Goal: Information Seeking & Learning: Understand process/instructions

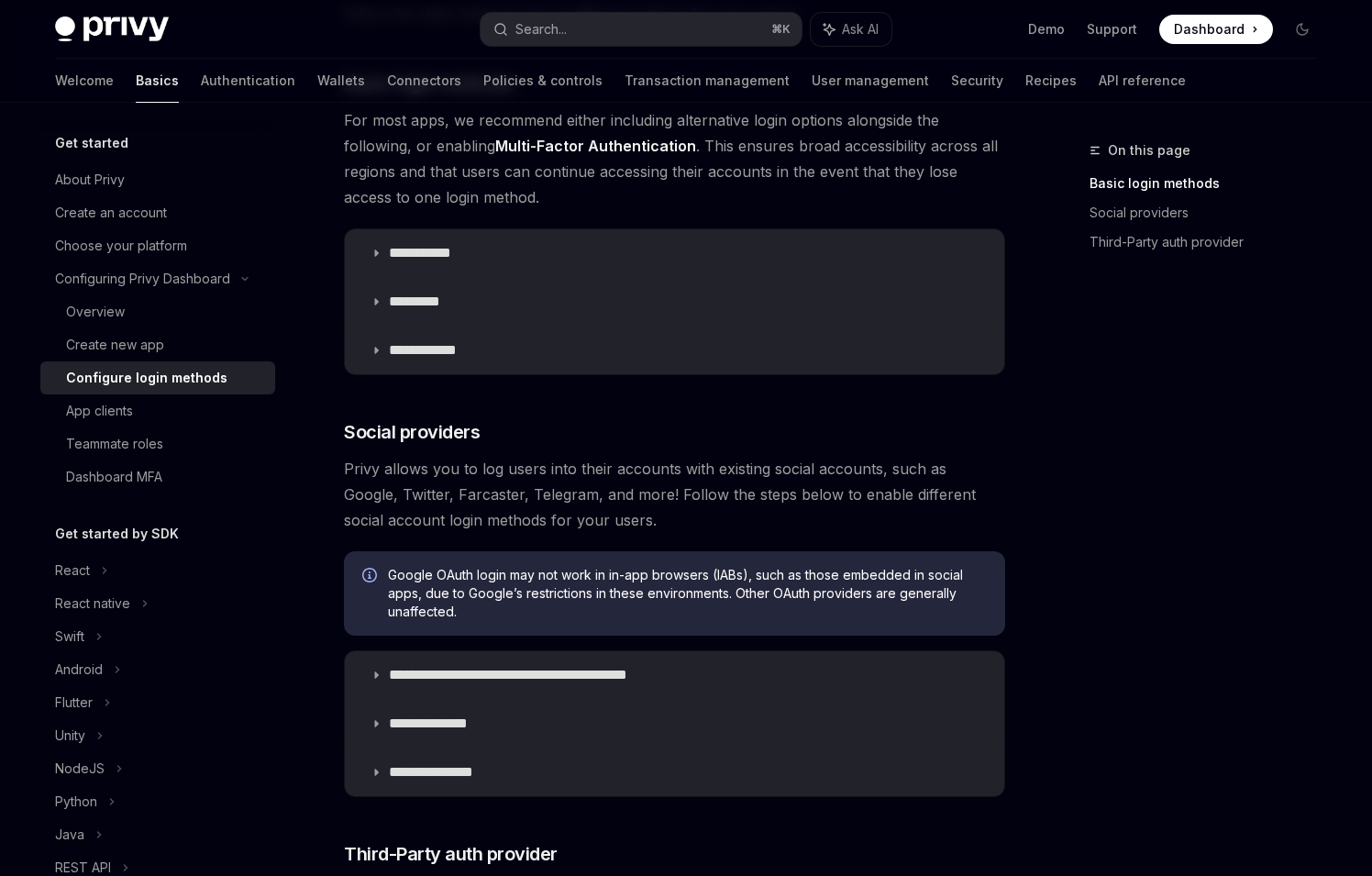
scroll to position [203, 0]
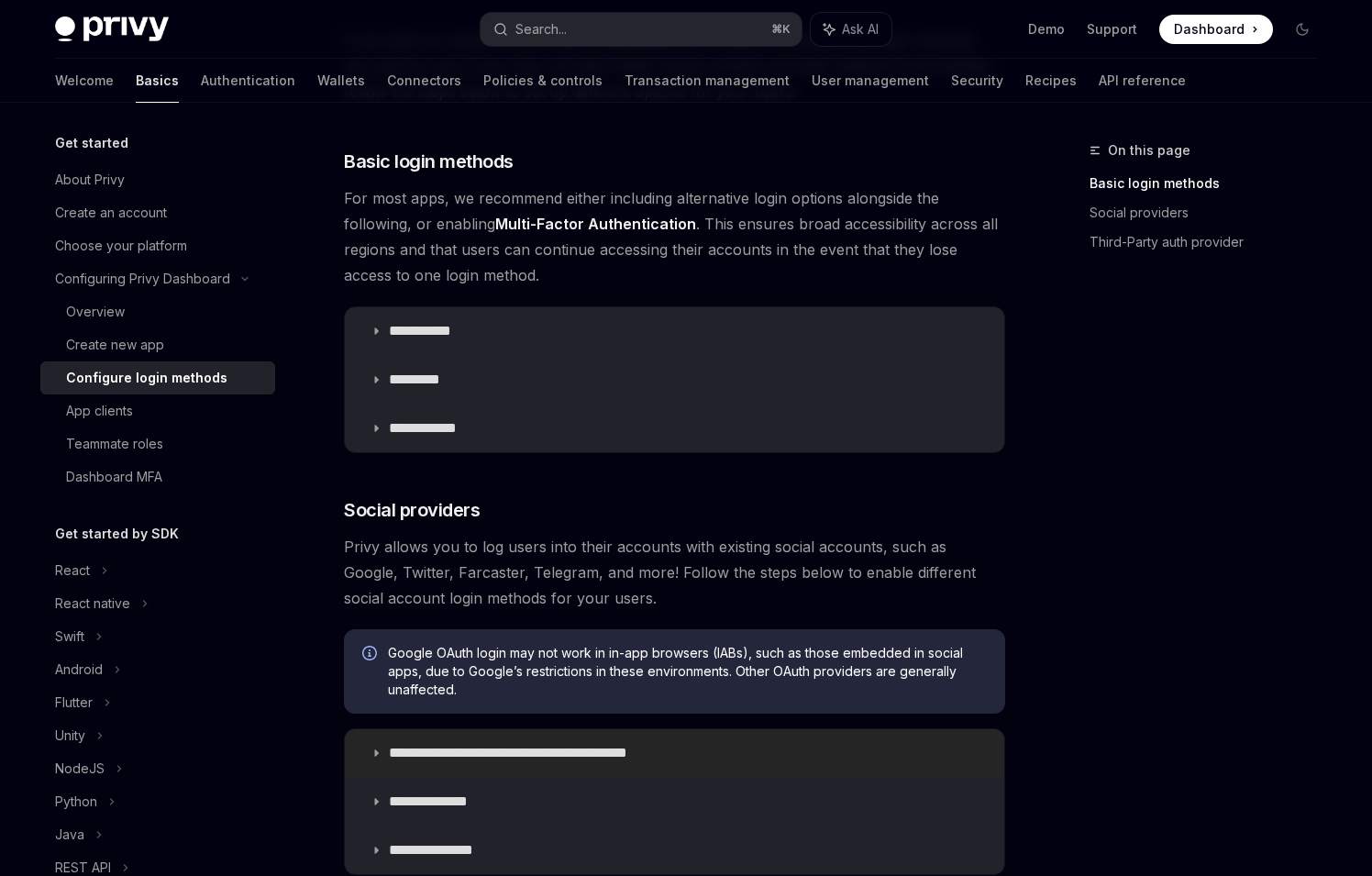
click at [528, 750] on p "**********" at bounding box center [540, 753] width 303 height 19
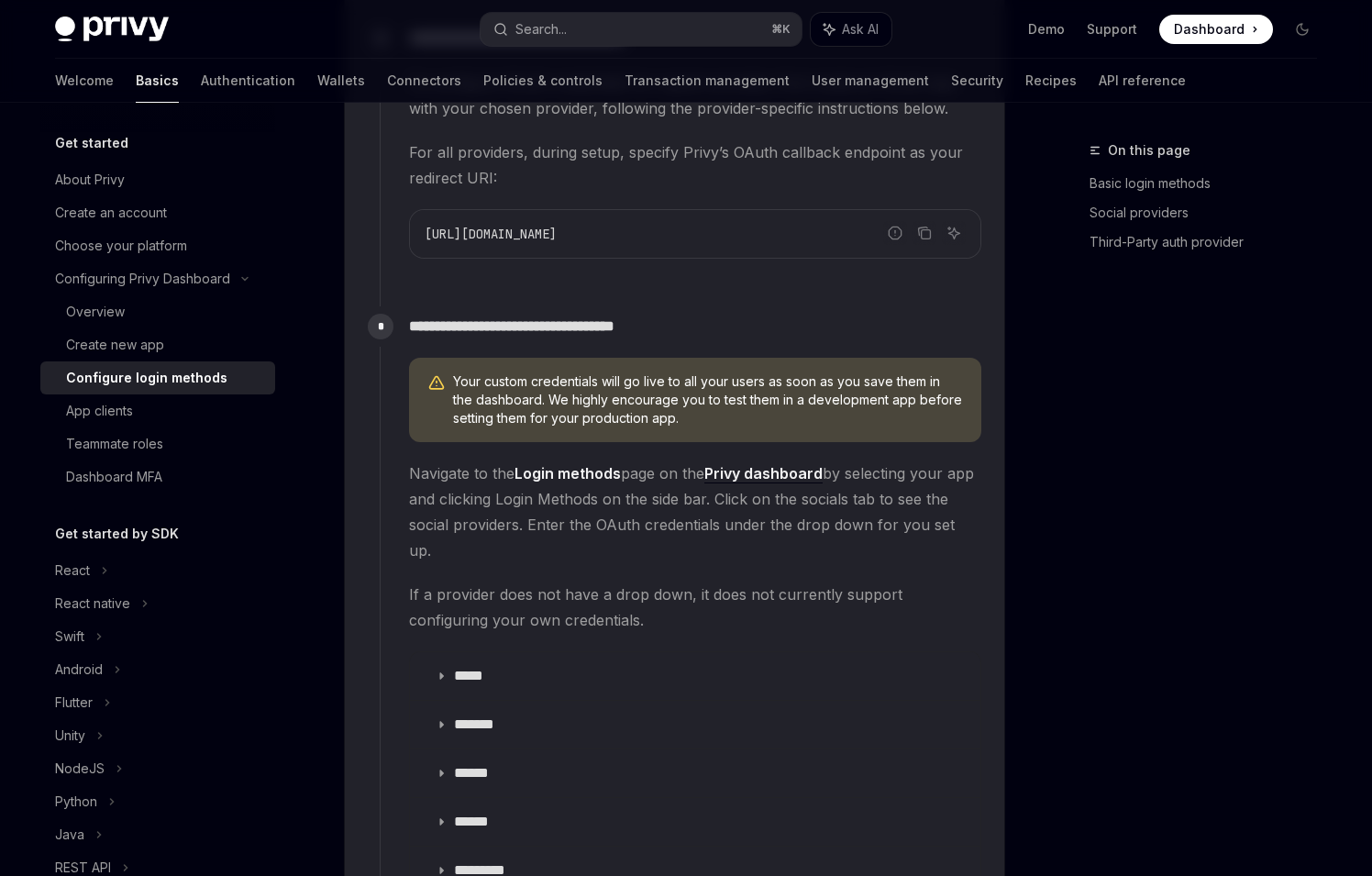
scroll to position [1615, 0]
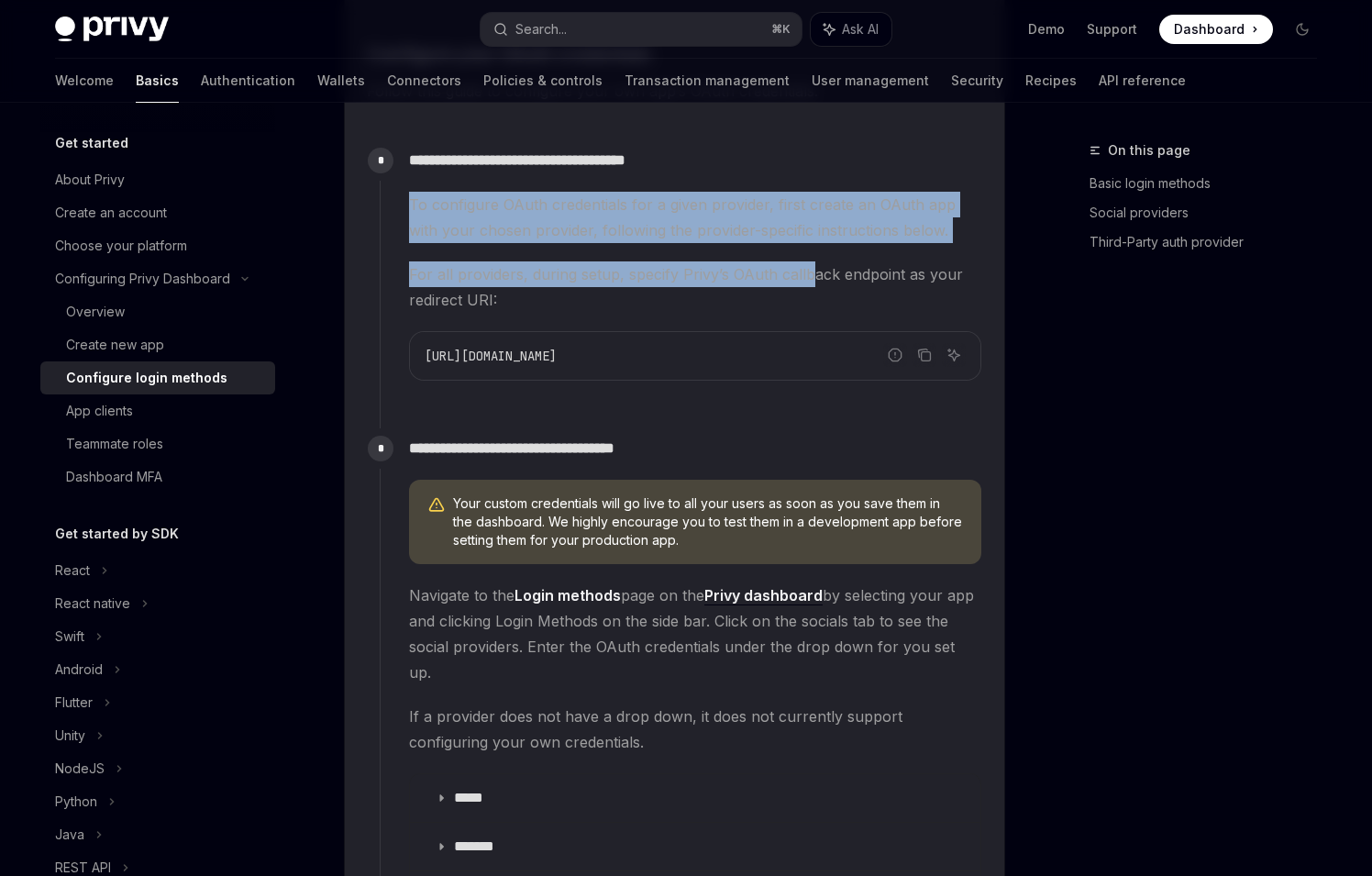
drag, startPoint x: 384, startPoint y: 201, endPoint x: 812, endPoint y: 283, distance: 435.8
click at [812, 283] on div "**********" at bounding box center [681, 274] width 603 height 269
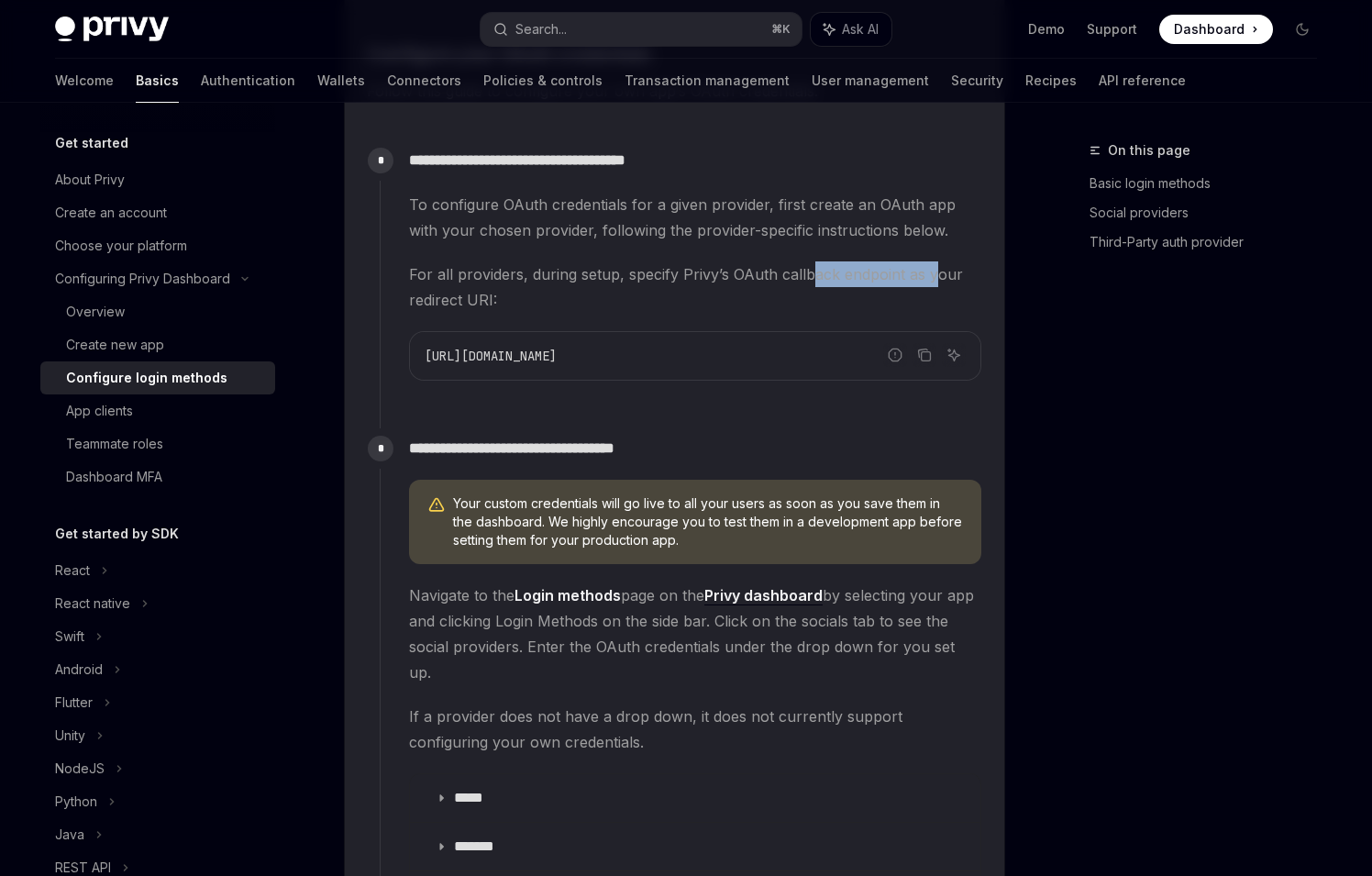
drag, startPoint x: 812, startPoint y: 283, endPoint x: 973, endPoint y: 272, distance: 161.4
click at [944, 272] on span "For all providers, during setup, specify Privy’s OAuth callback endpoint as you…" at bounding box center [695, 287] width 572 height 51
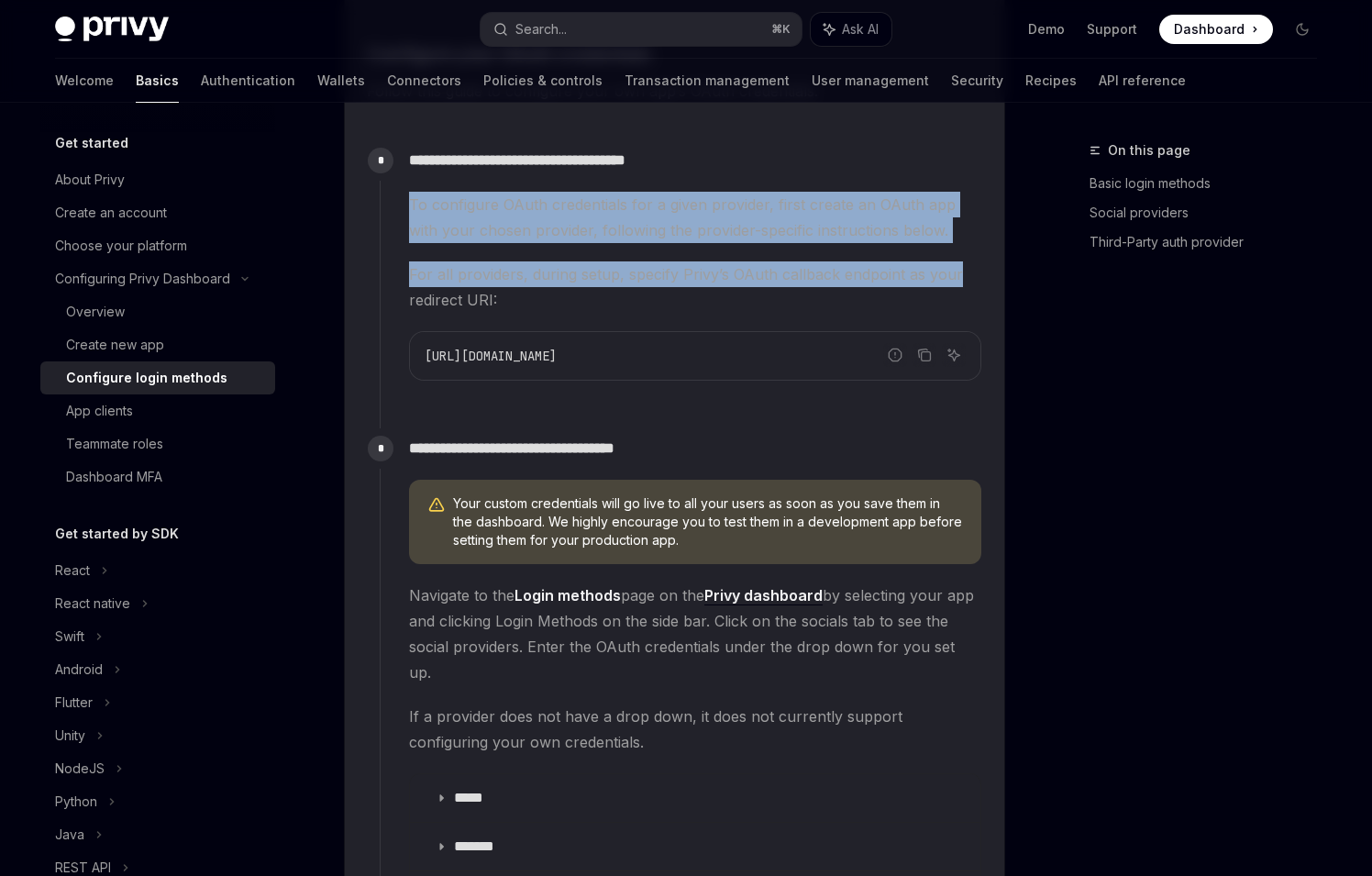
drag, startPoint x: 977, startPoint y: 273, endPoint x: 374, endPoint y: 203, distance: 607.0
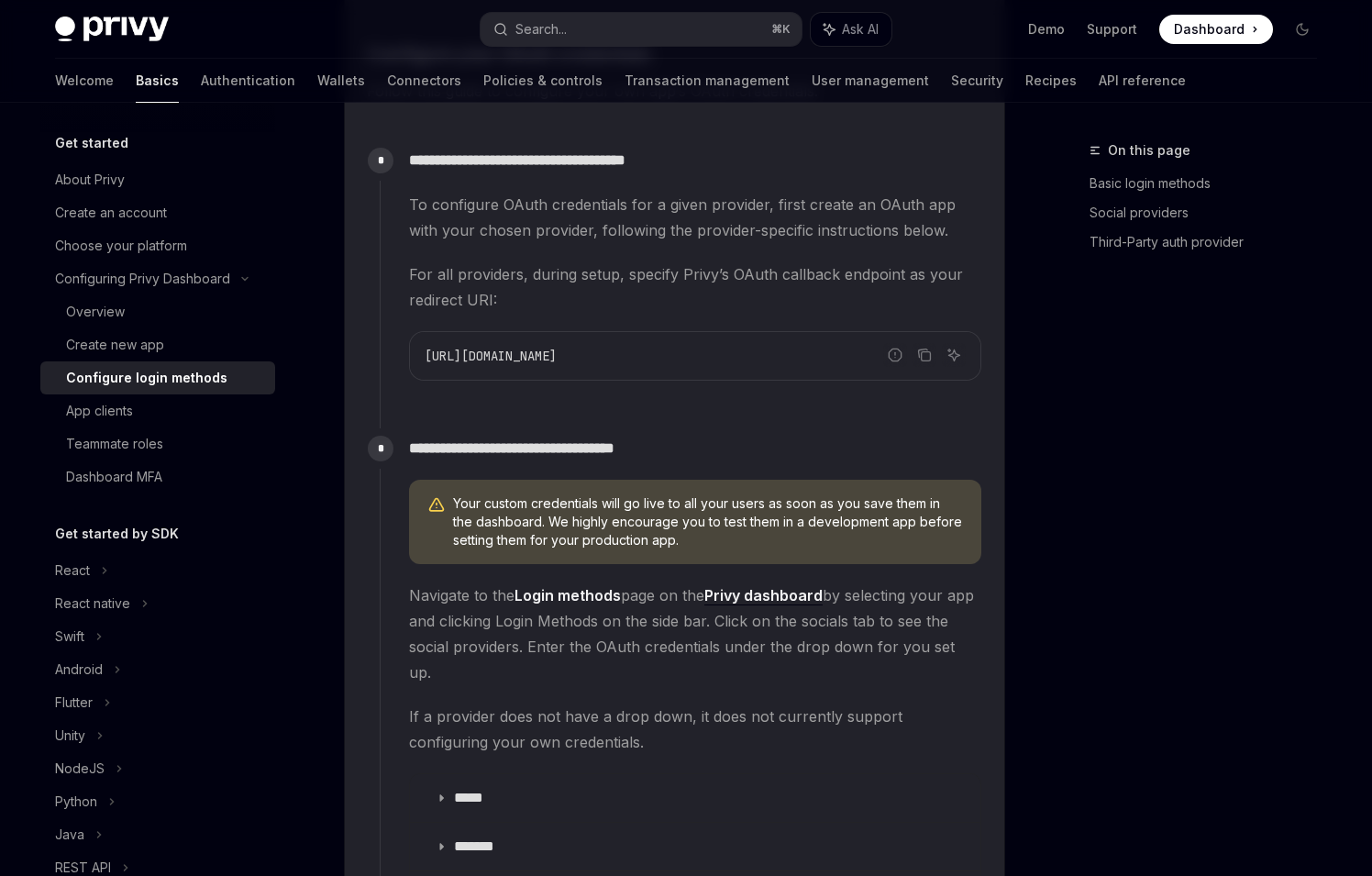
click at [665, 312] on span "For all providers, during setup, specify Privy’s OAuth callback endpoint as you…" at bounding box center [695, 287] width 572 height 51
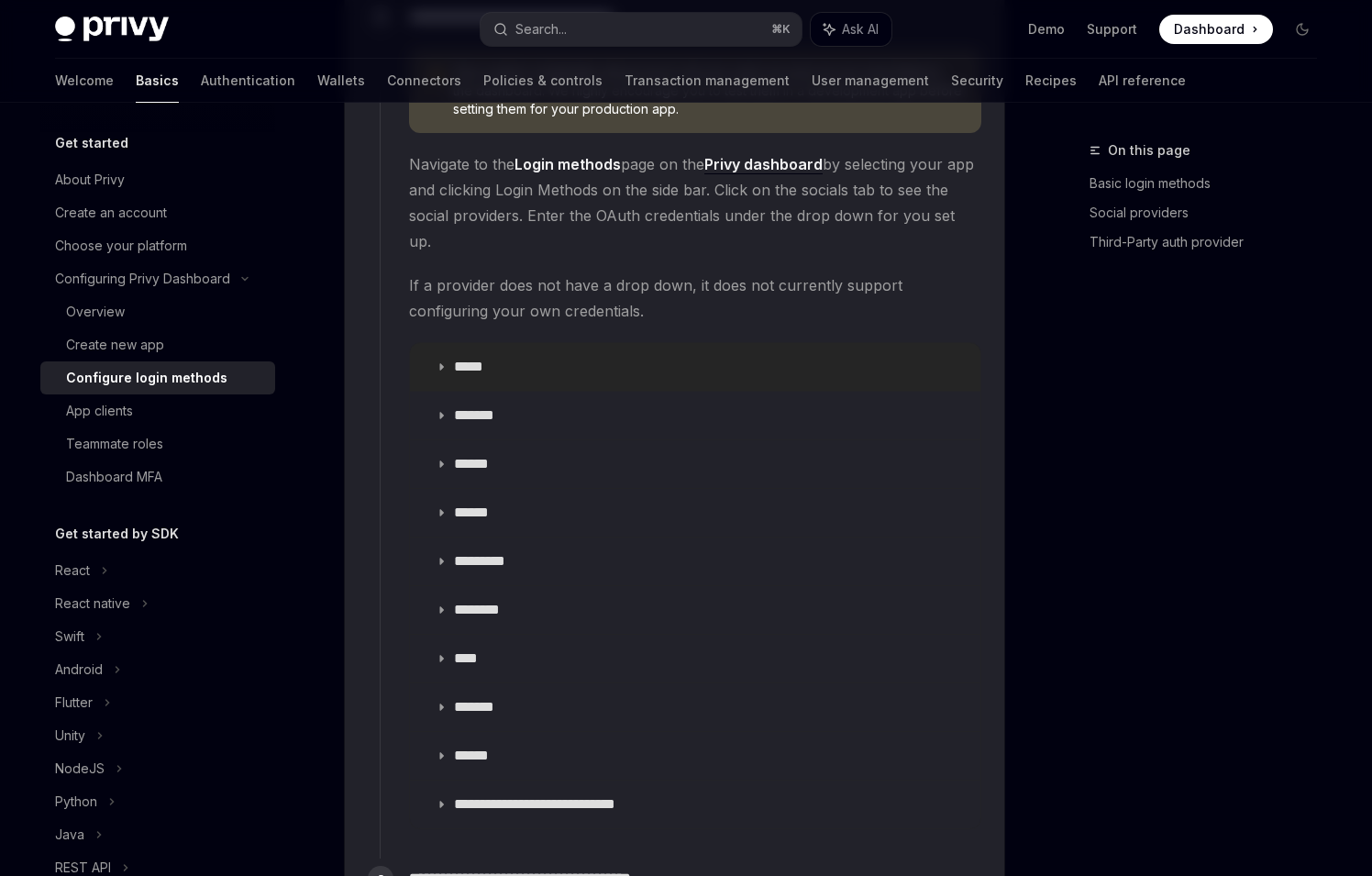
scroll to position [2049, 0]
click at [477, 352] on summary "*****" at bounding box center [695, 364] width 570 height 47
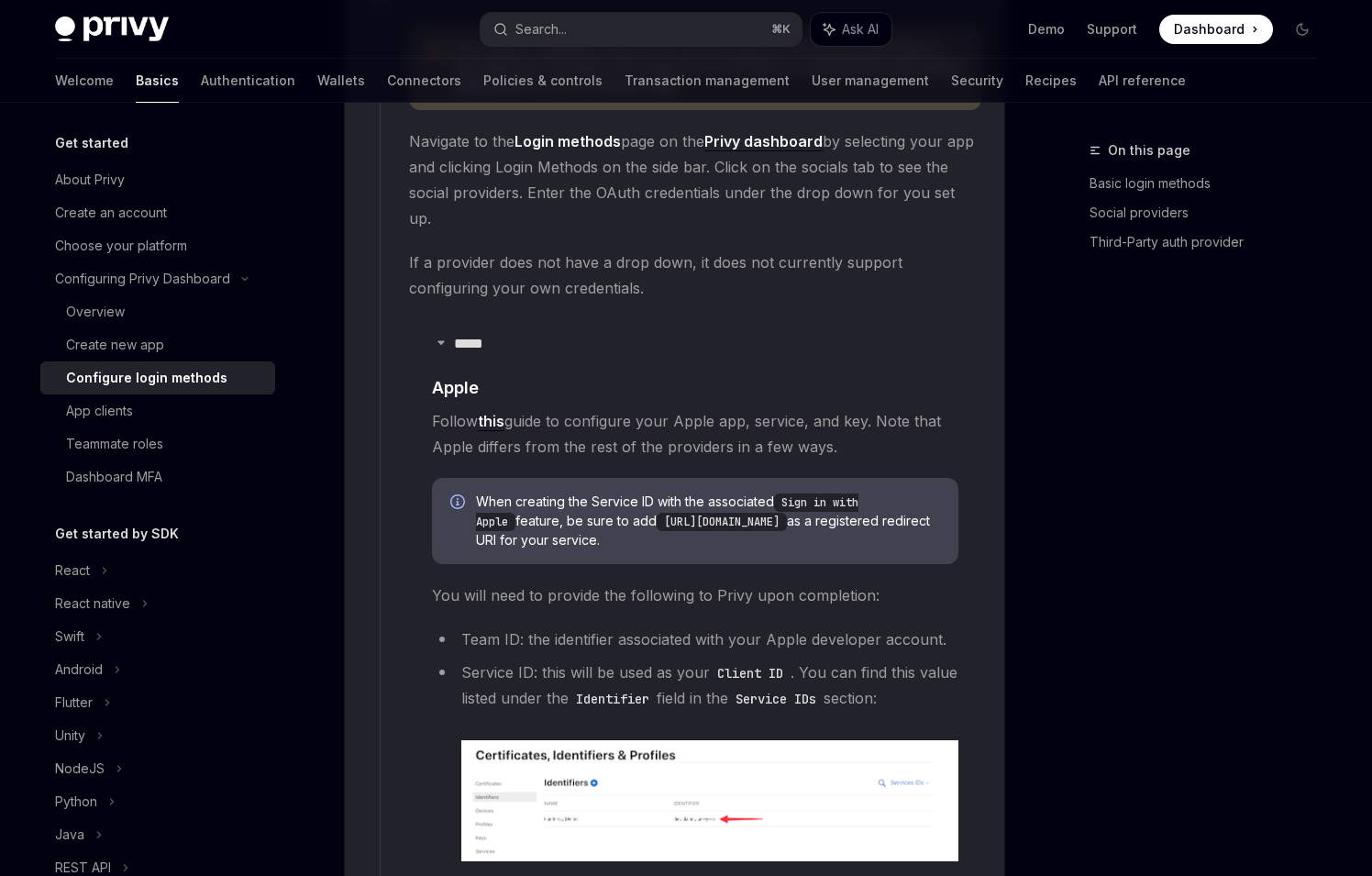
scroll to position [2086, 0]
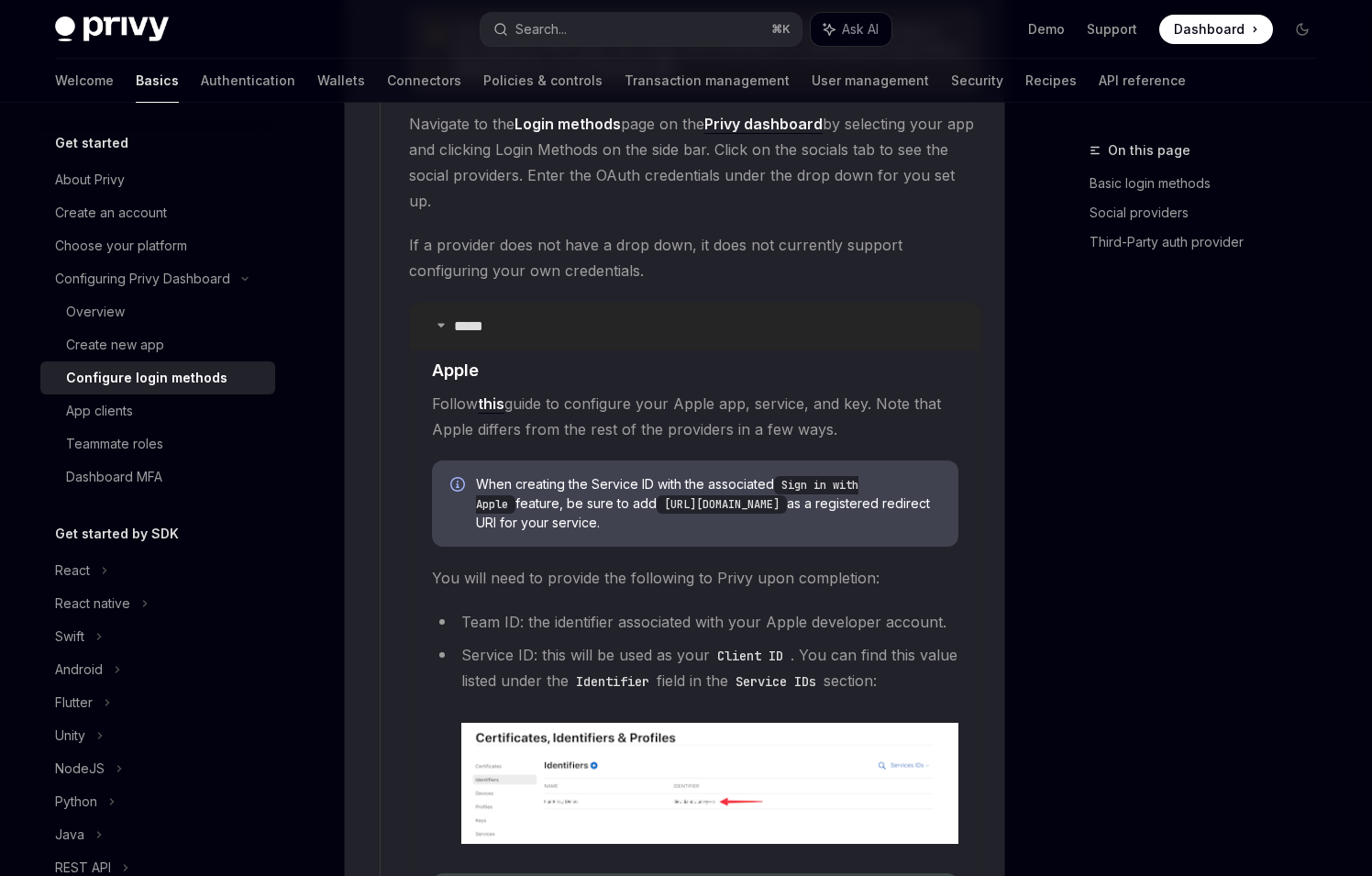
click at [837, 303] on summary "*****" at bounding box center [695, 327] width 570 height 47
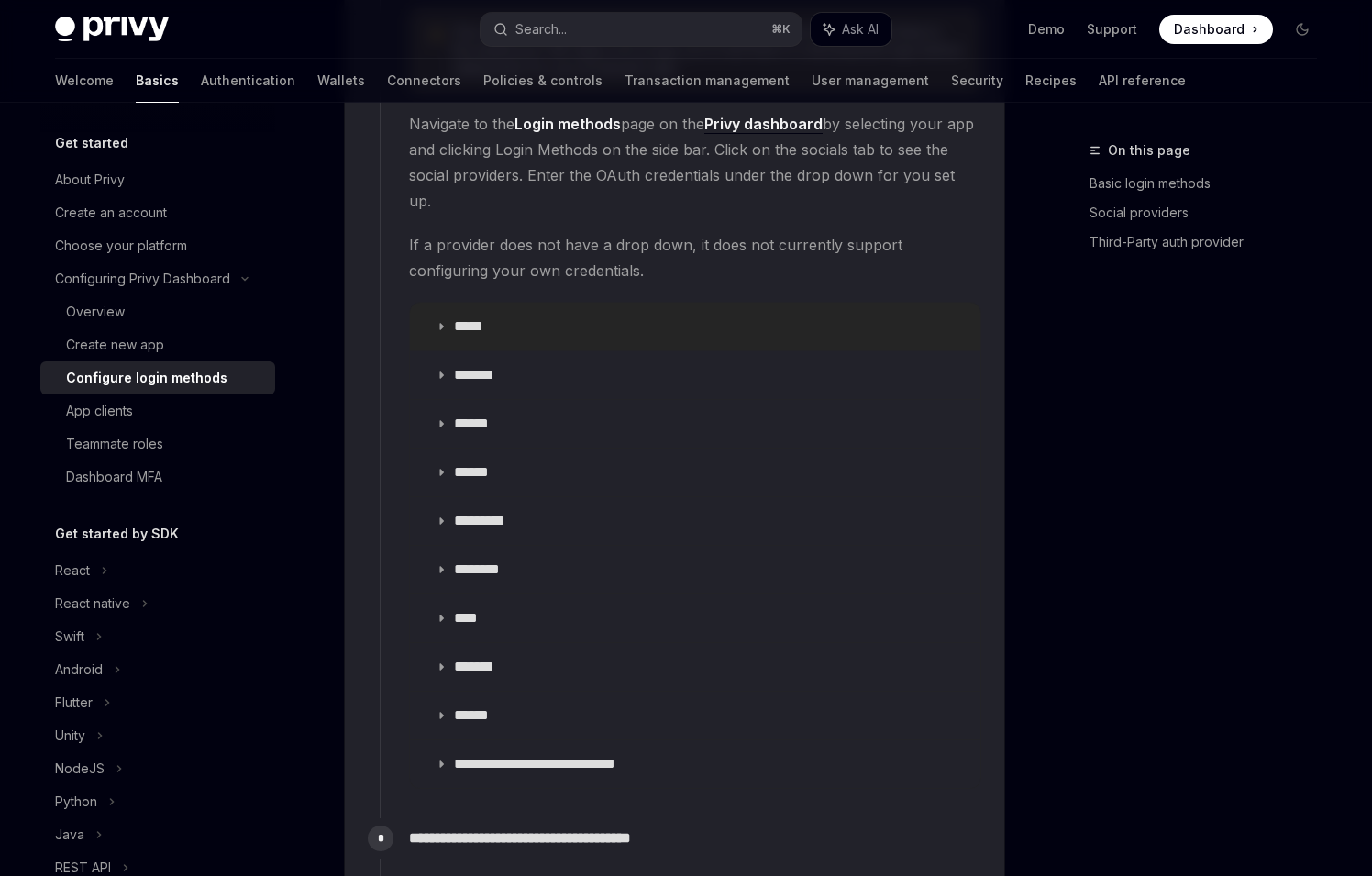
click at [831, 303] on summary "*****" at bounding box center [695, 327] width 570 height 47
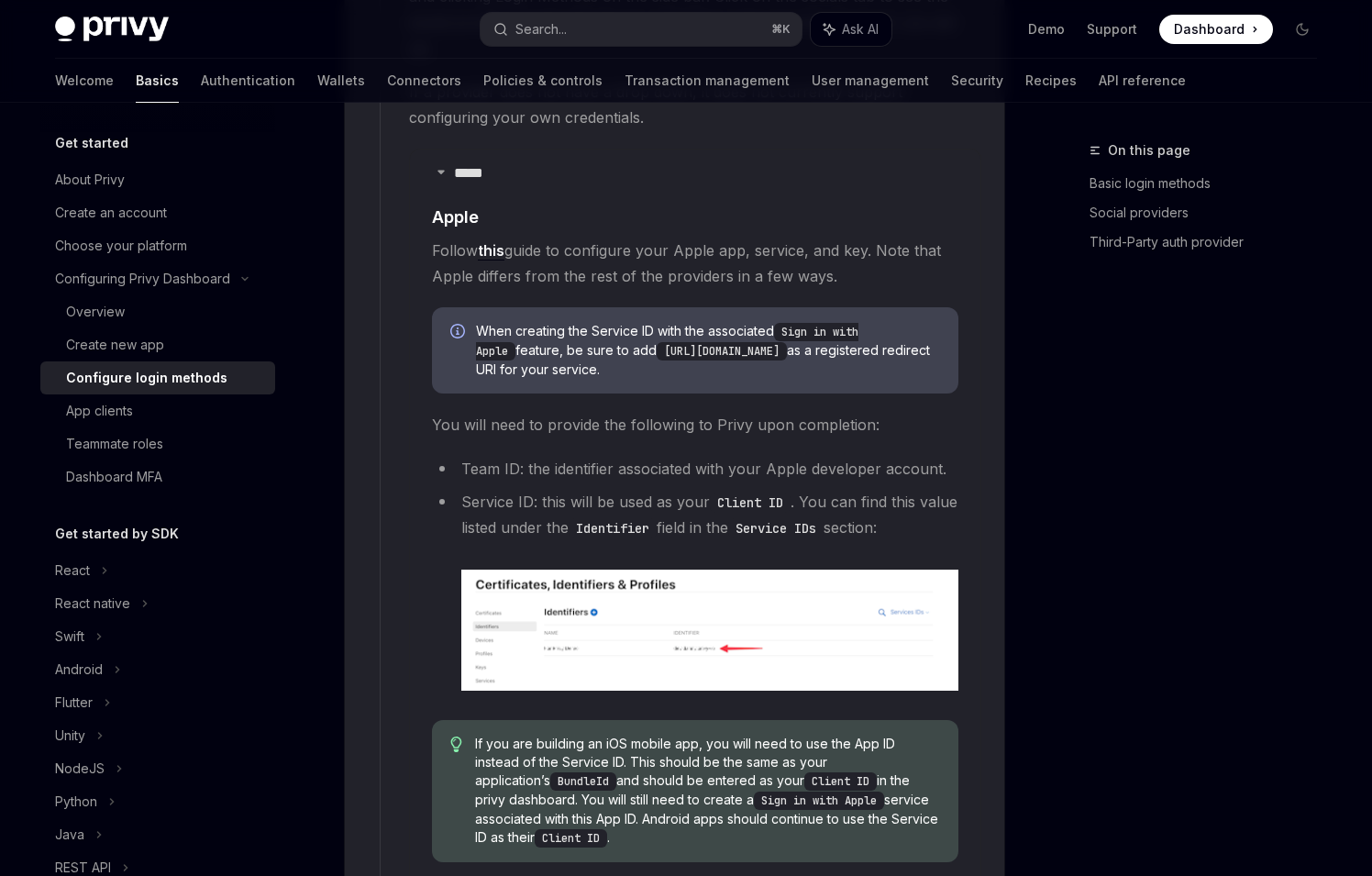
scroll to position [2314, 0]
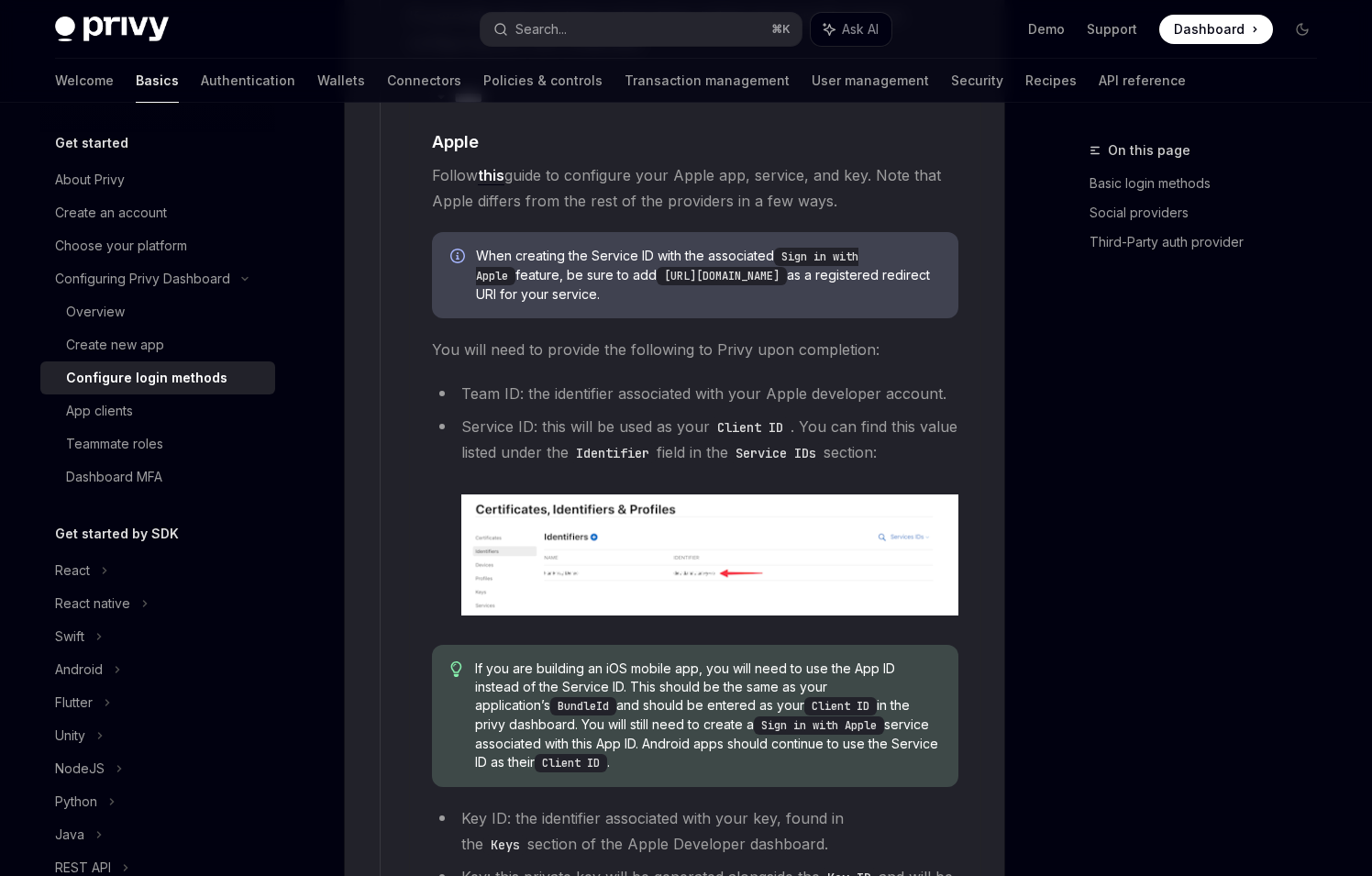
click at [845, 532] on img at bounding box center [710, 554] width 497 height 121
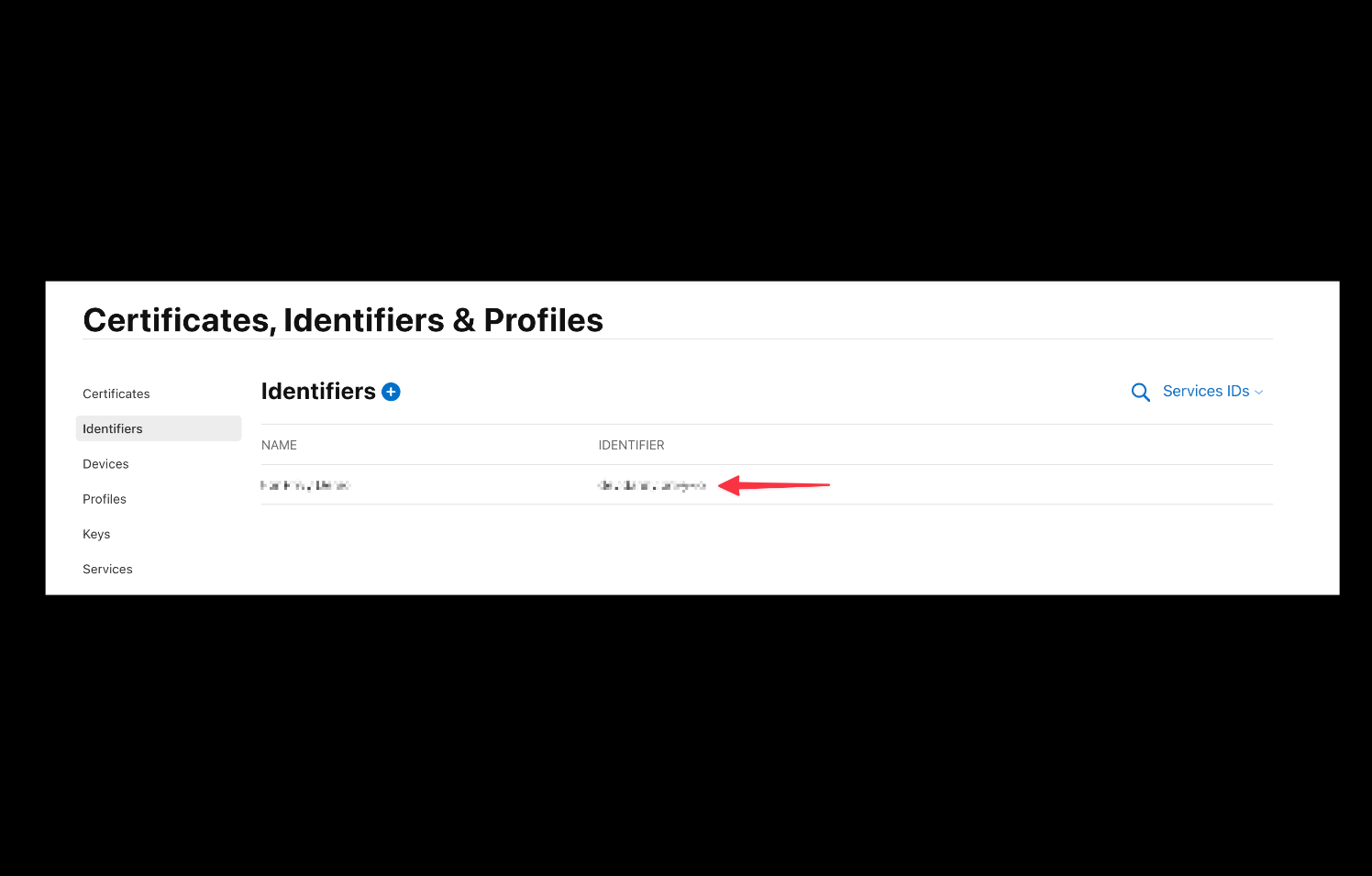
click at [911, 256] on div at bounding box center [686, 438] width 1372 height 876
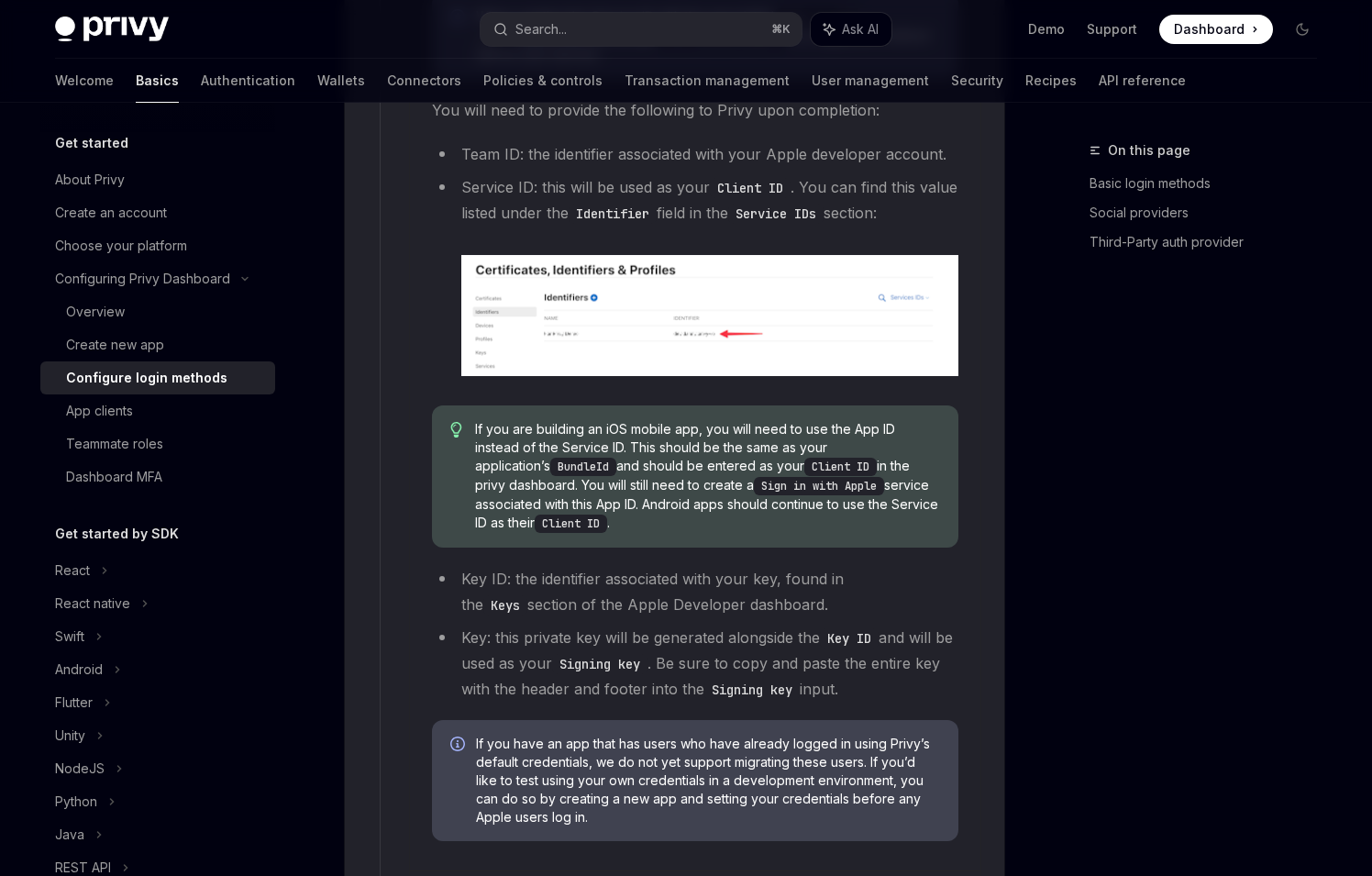
scroll to position [2546, 0]
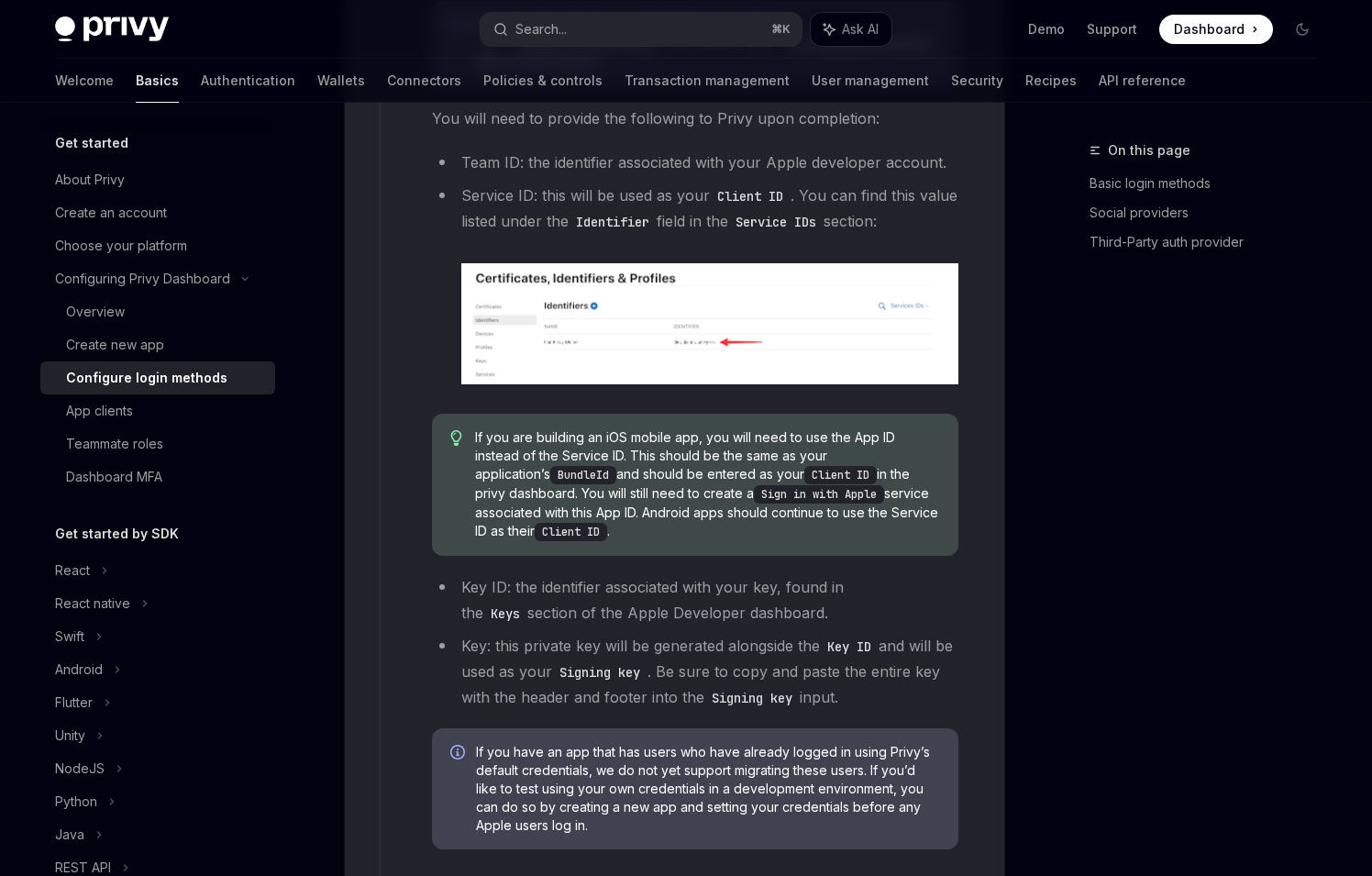
drag, startPoint x: 462, startPoint y: 401, endPoint x: 675, endPoint y: 515, distance: 241.6
click at [675, 515] on div "If you are building an iOS mobile app, you will need to use the App ID instead …" at bounding box center [695, 484] width 527 height 142
click at [757, 504] on span "If you are building an iOS mobile app, you will need to use the App ID instead …" at bounding box center [707, 484] width 465 height 112
click at [929, 531] on children "​ Apple Follow this guide to configure your Apple app, service, and key. Note t…" at bounding box center [695, 381] width 527 height 966
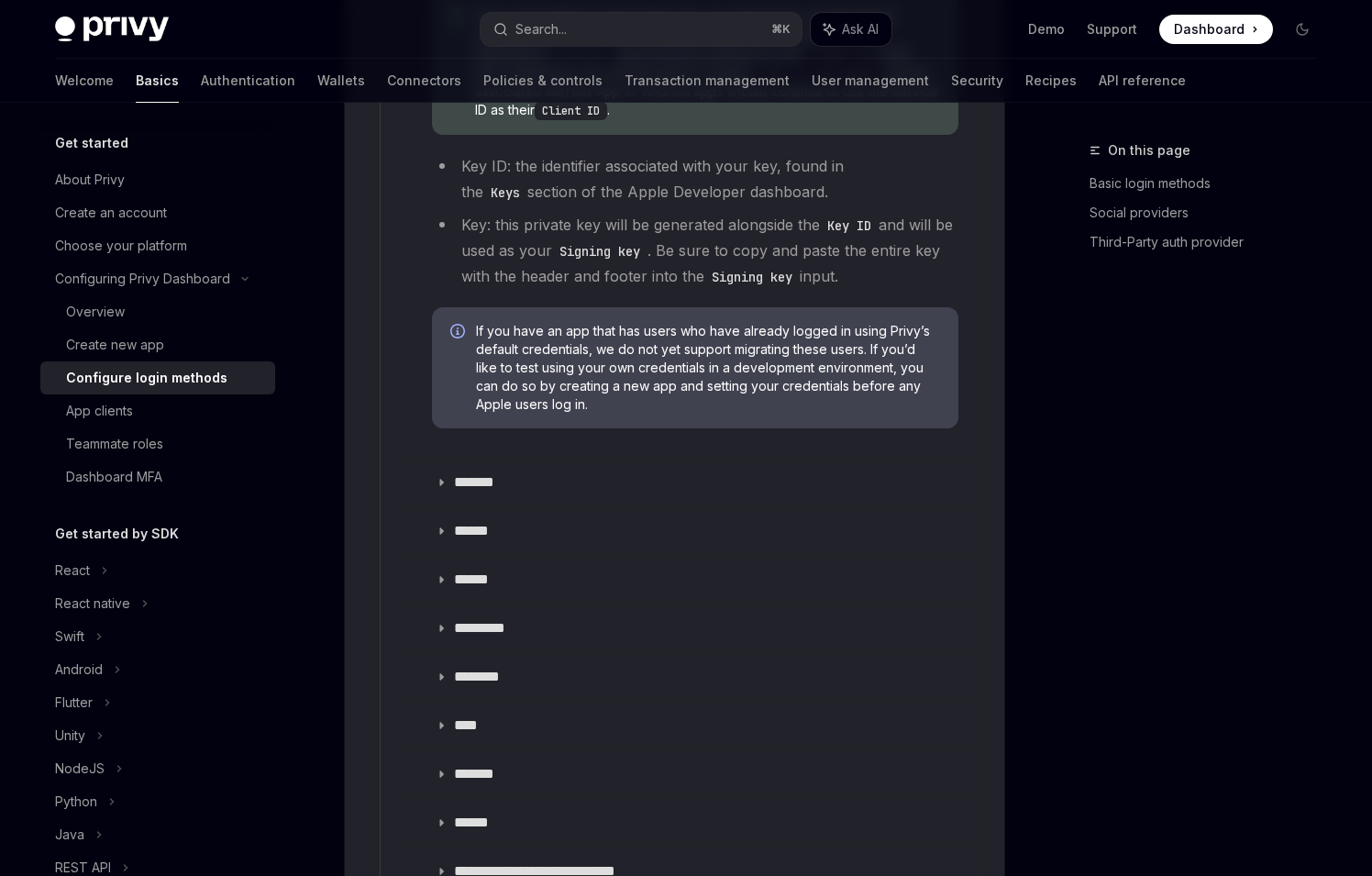
scroll to position [2975, 0]
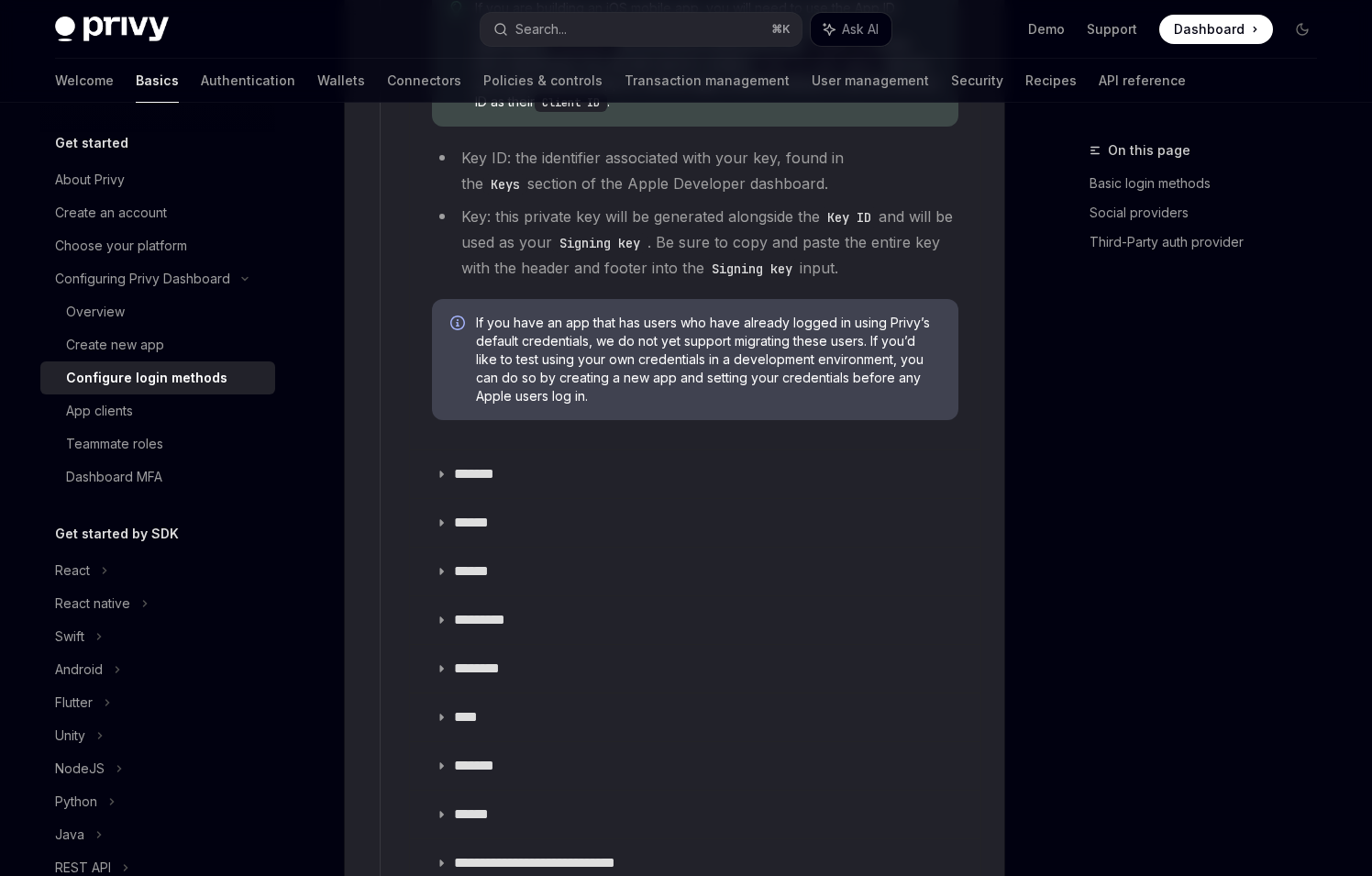
drag, startPoint x: 487, startPoint y: 285, endPoint x: 621, endPoint y: 391, distance: 170.9
click at [600, 354] on span "If you have an app that has users who have already logged in using Privy’s defa…" at bounding box center [708, 359] width 465 height 92
drag, startPoint x: 588, startPoint y: 371, endPoint x: 477, endPoint y: 284, distance: 141.0
click at [477, 314] on span "If you have an app that has users who have already logged in using Privy’s defa…" at bounding box center [708, 359] width 465 height 92
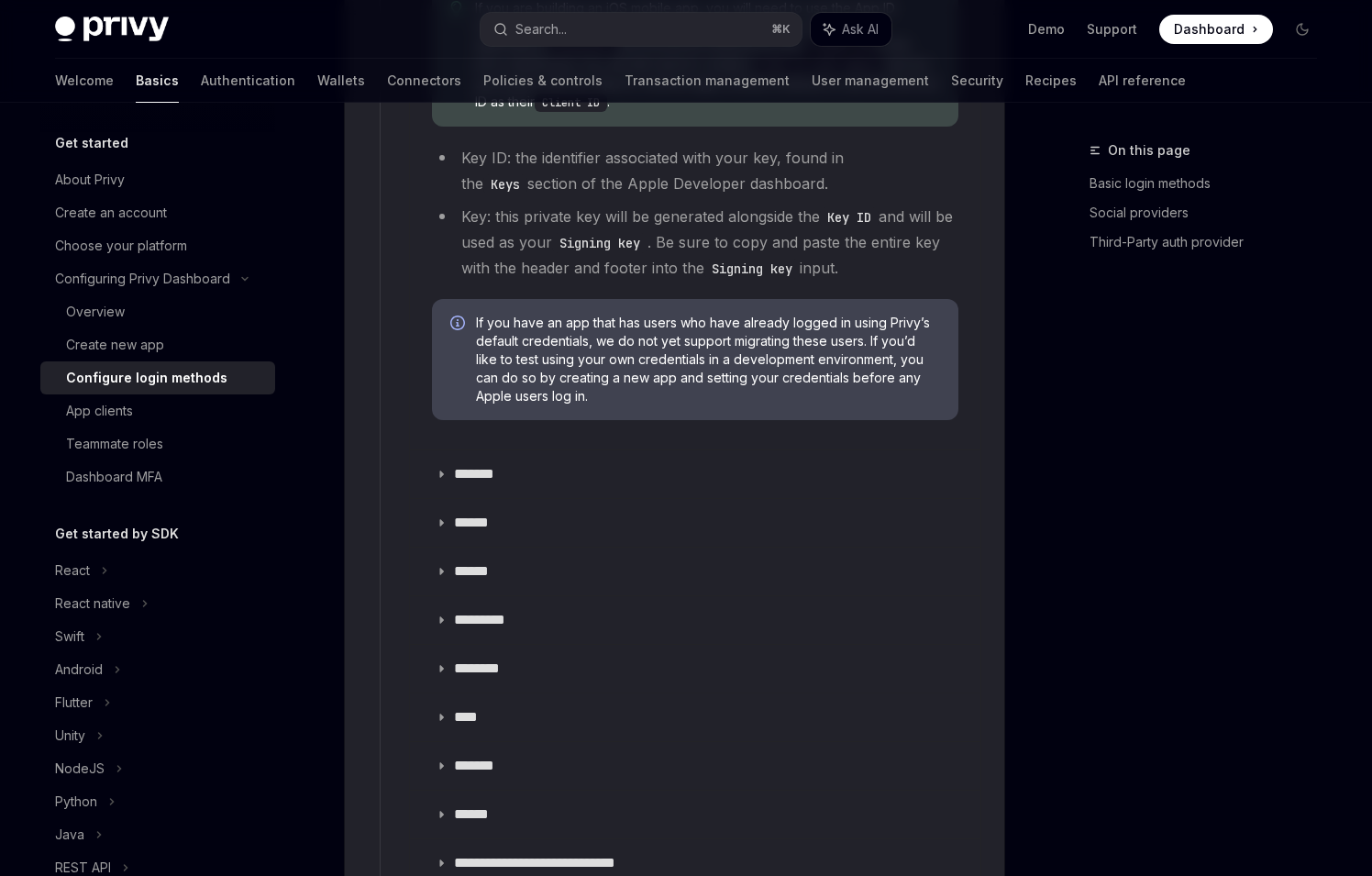
click at [760, 350] on span "If you have an app that has users who have already logged in using Privy’s defa…" at bounding box center [708, 359] width 465 height 92
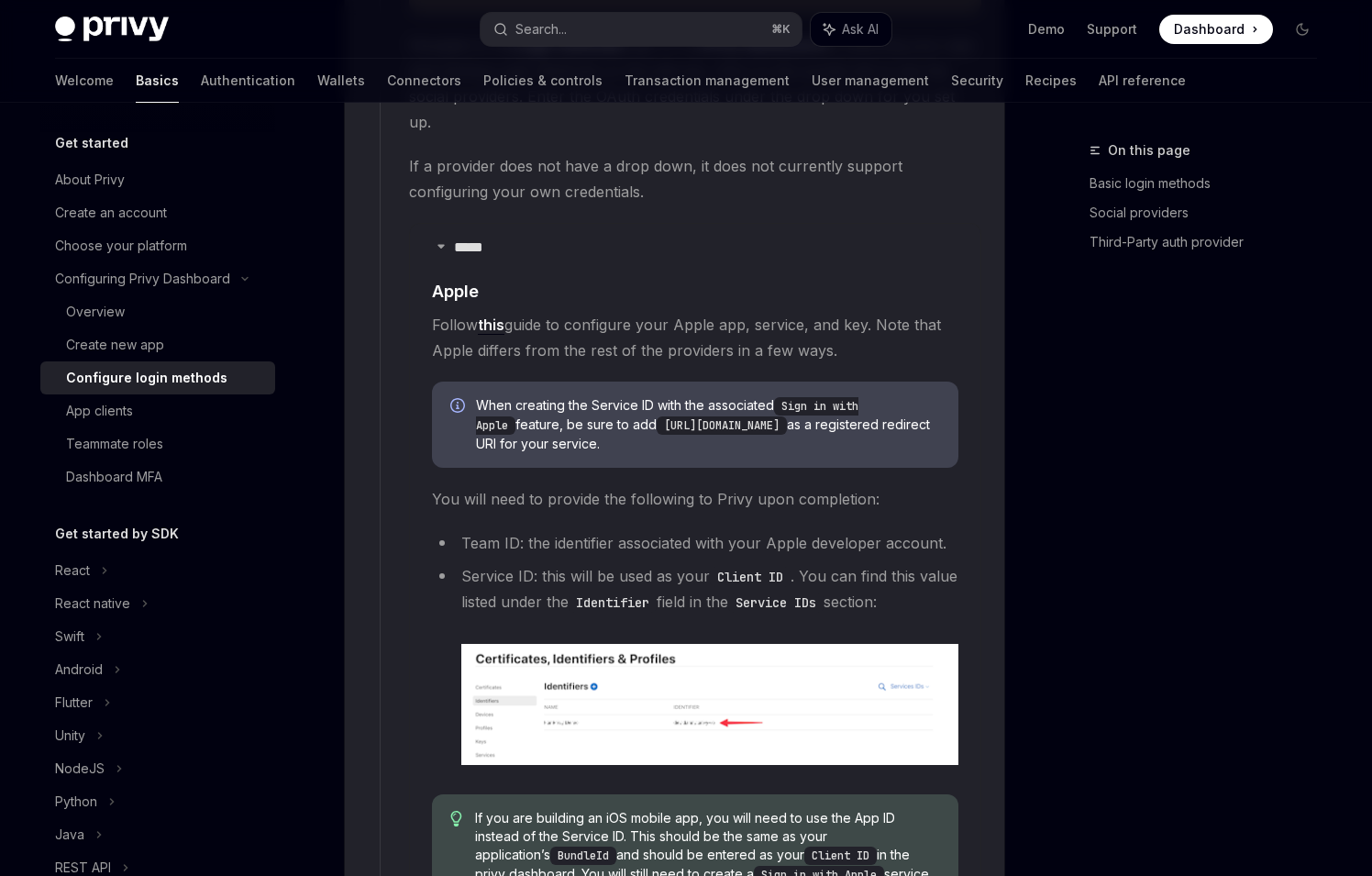
scroll to position [2165, 0]
